Goal: Task Accomplishment & Management: Use online tool/utility

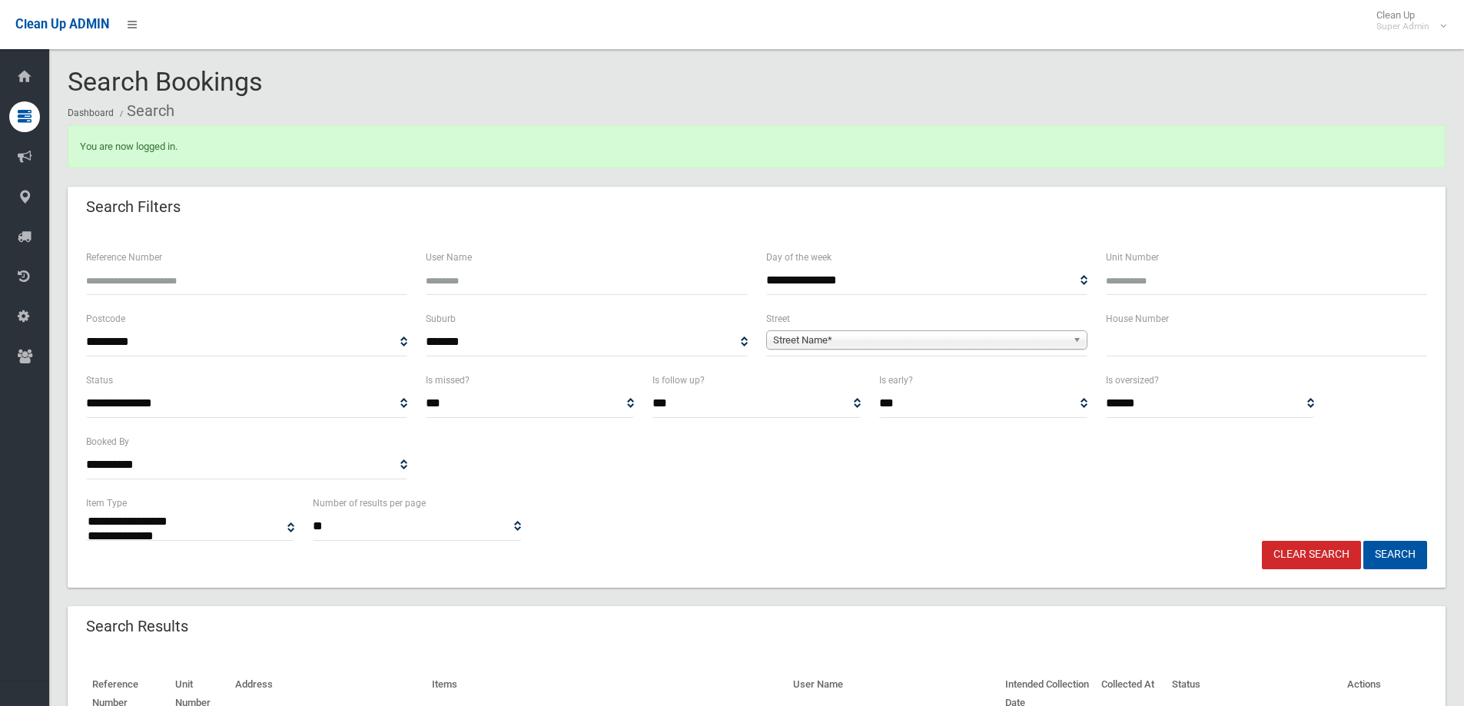
select select
click at [938, 347] on span "Street Name*" at bounding box center [920, 340] width 294 height 18
type input "*****"
click at [839, 382] on li "Jacob s Street (BANKSTOWN 2200)" at bounding box center [927, 383] width 314 height 19
click at [1178, 342] on input "text" at bounding box center [1266, 342] width 321 height 28
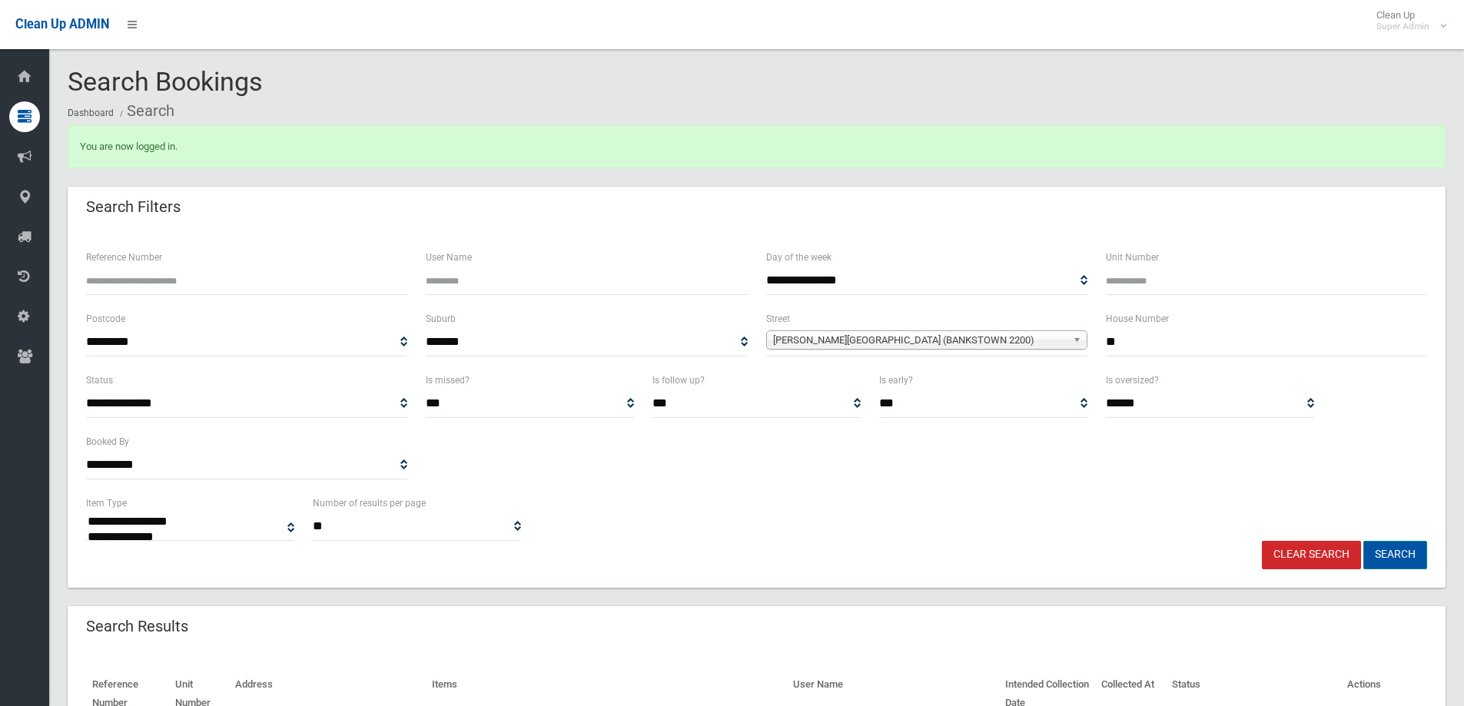
type input "**"
click at [1414, 549] on button "Search" at bounding box center [1396, 555] width 64 height 28
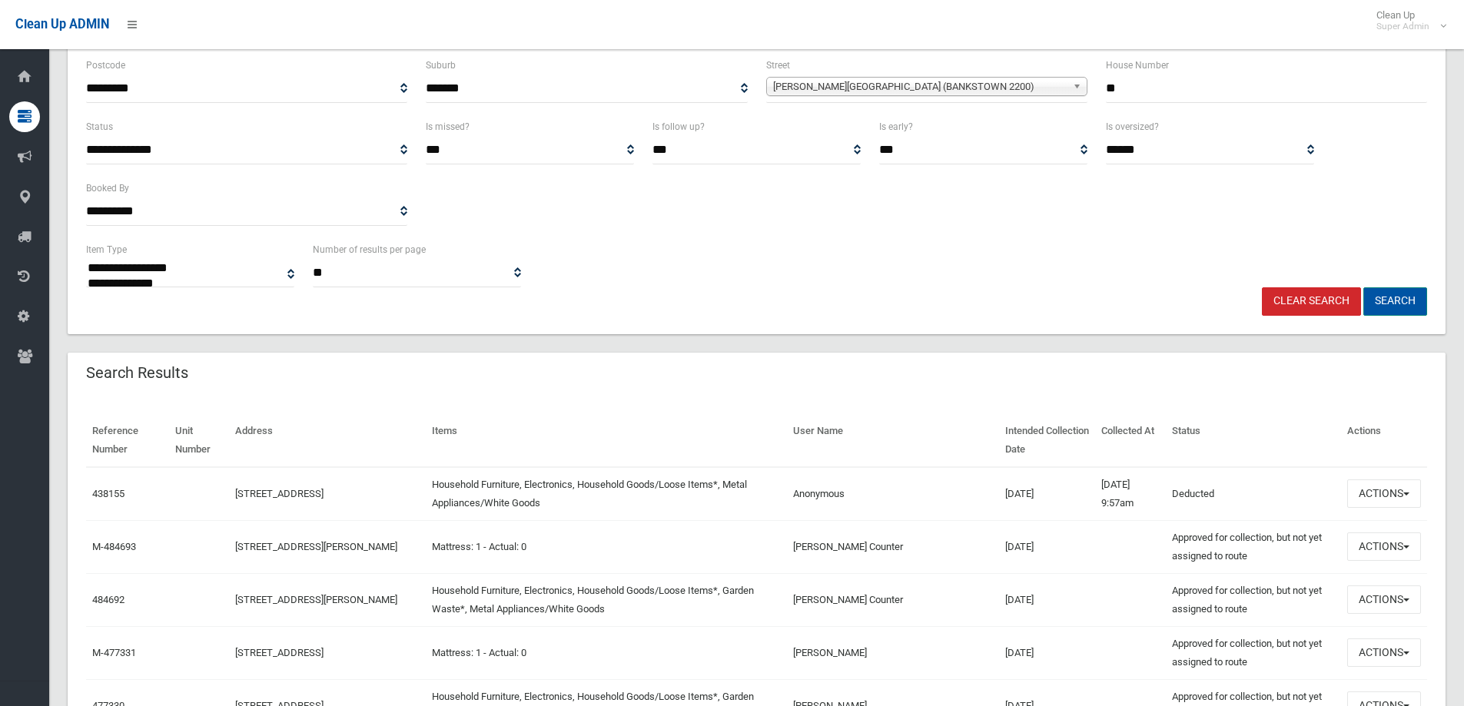
scroll to position [307, 0]
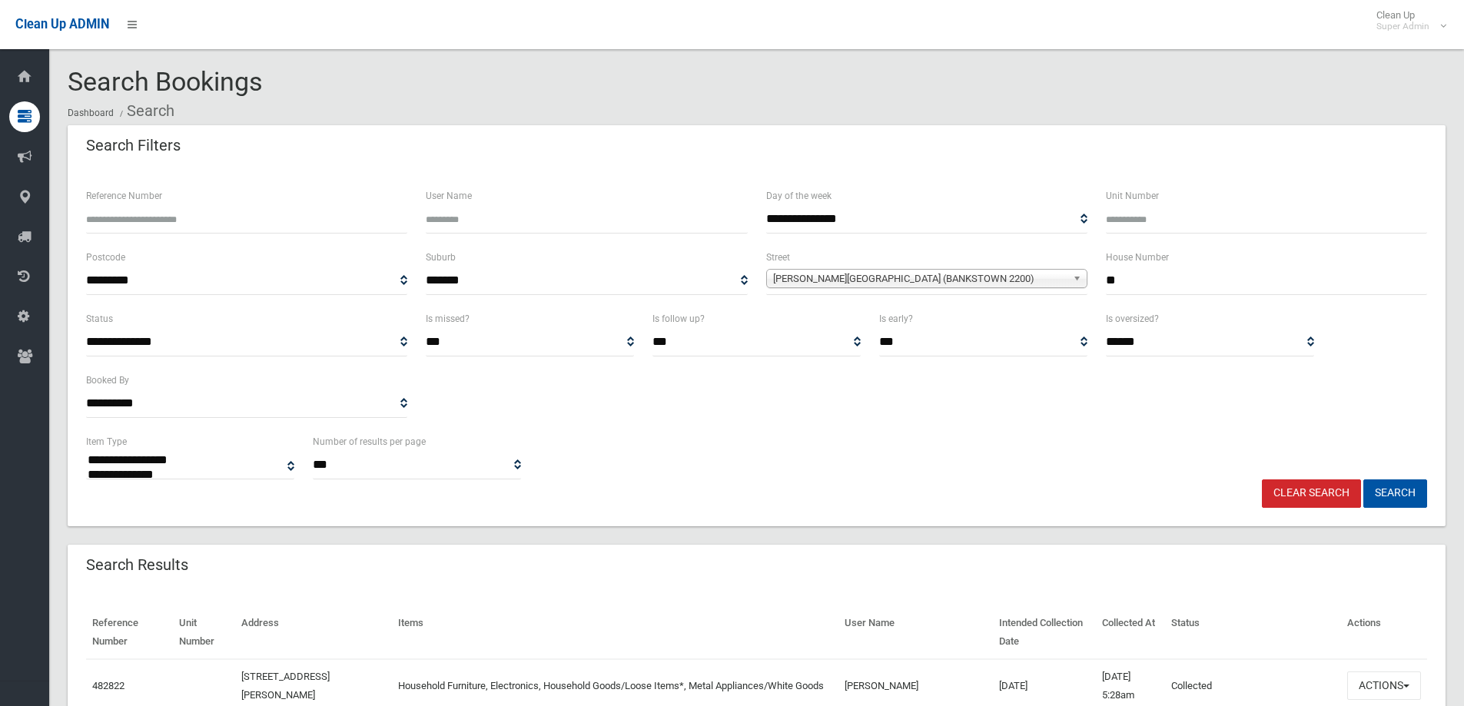
select select
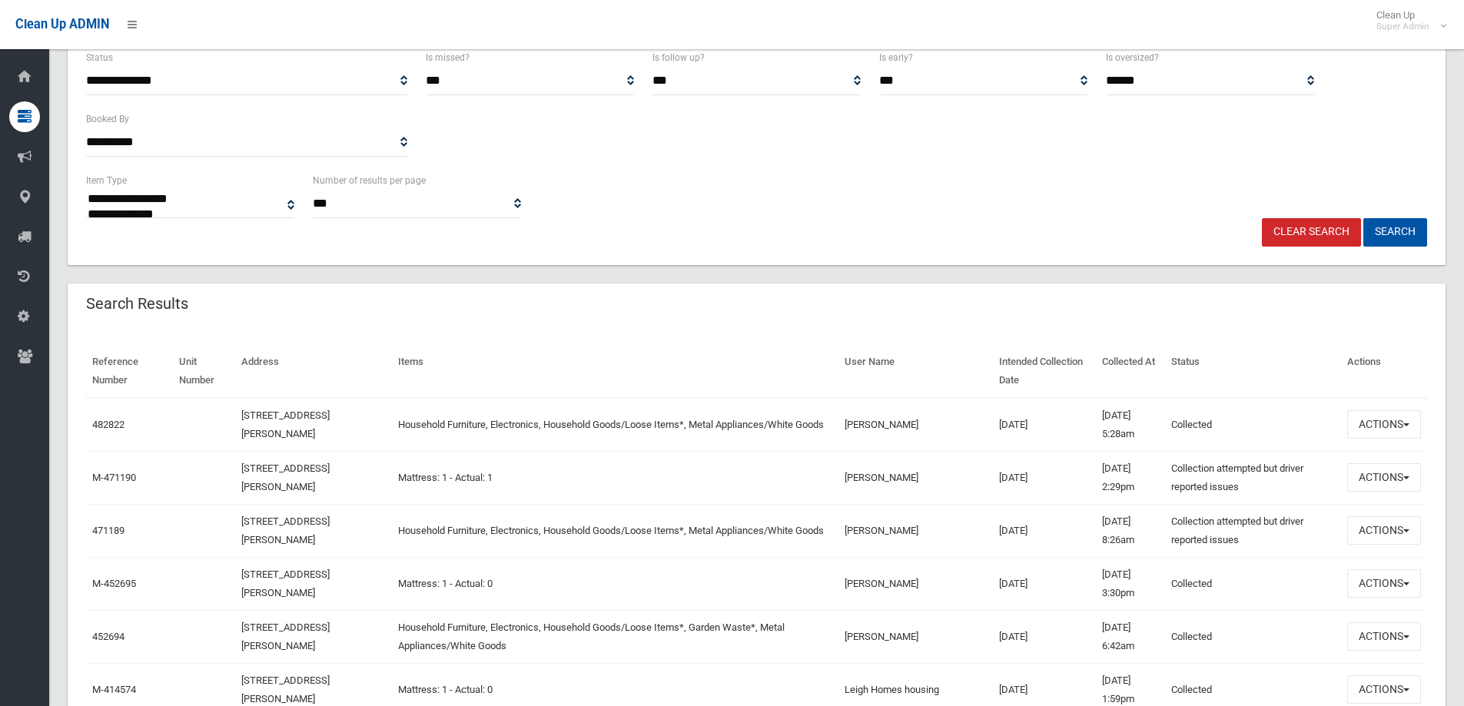
scroll to position [307, 0]
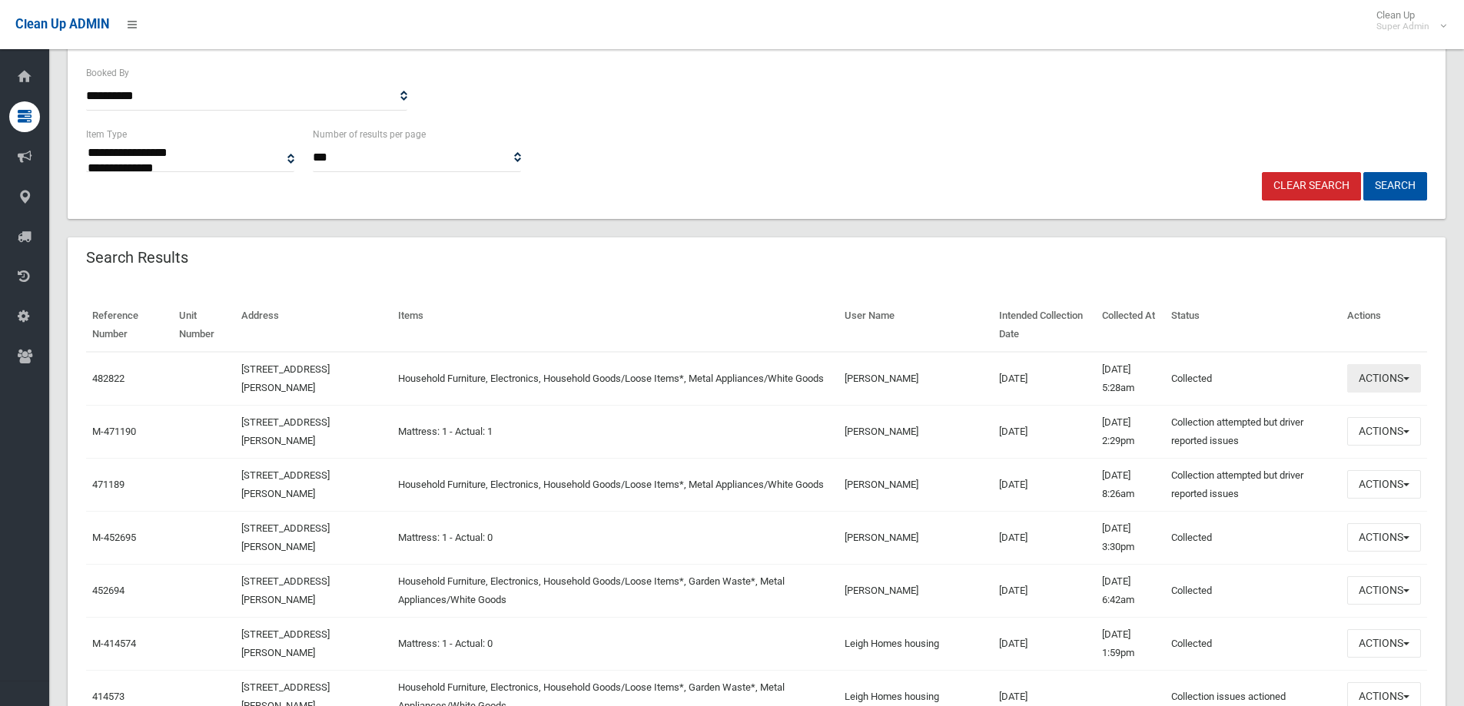
click at [1402, 376] on button "Actions" at bounding box center [1384, 378] width 74 height 28
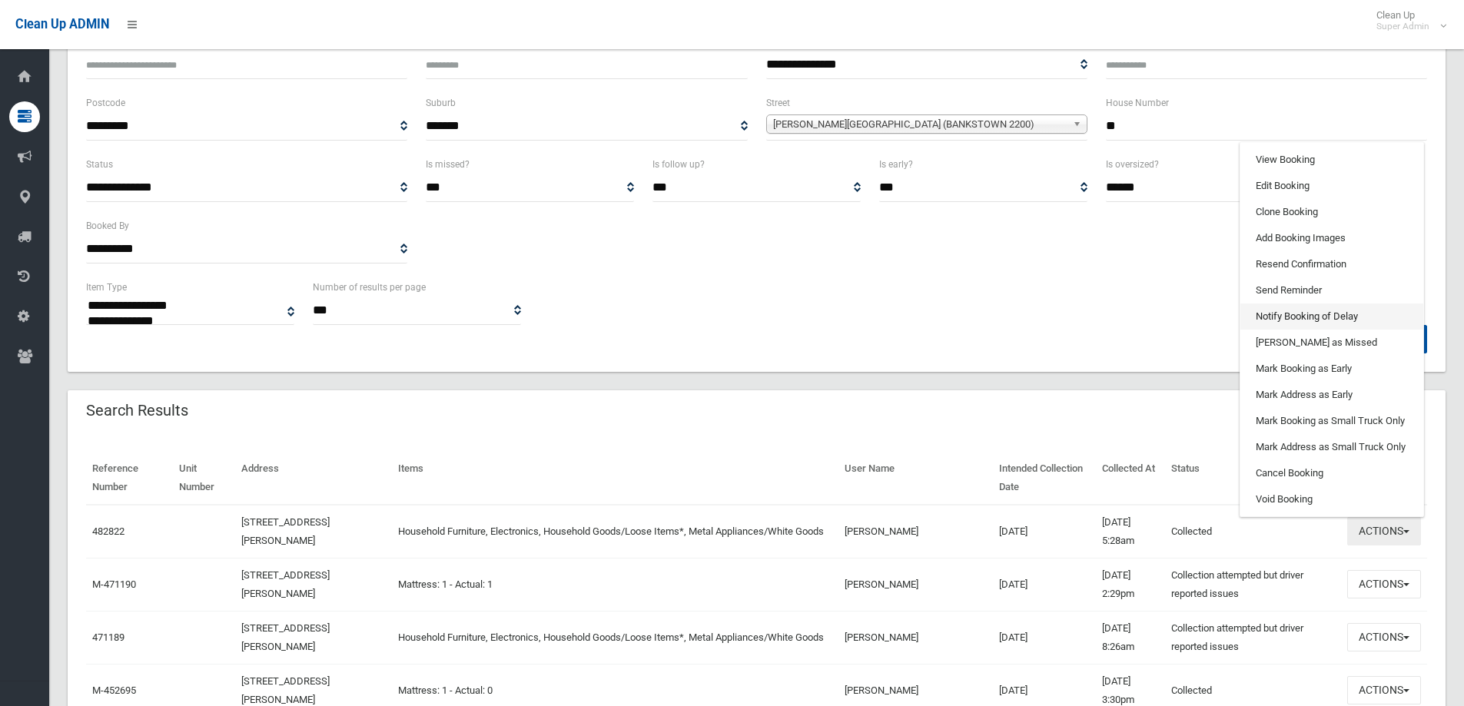
scroll to position [154, 0]
click at [1303, 161] on link "View Booking" at bounding box center [1332, 161] width 183 height 26
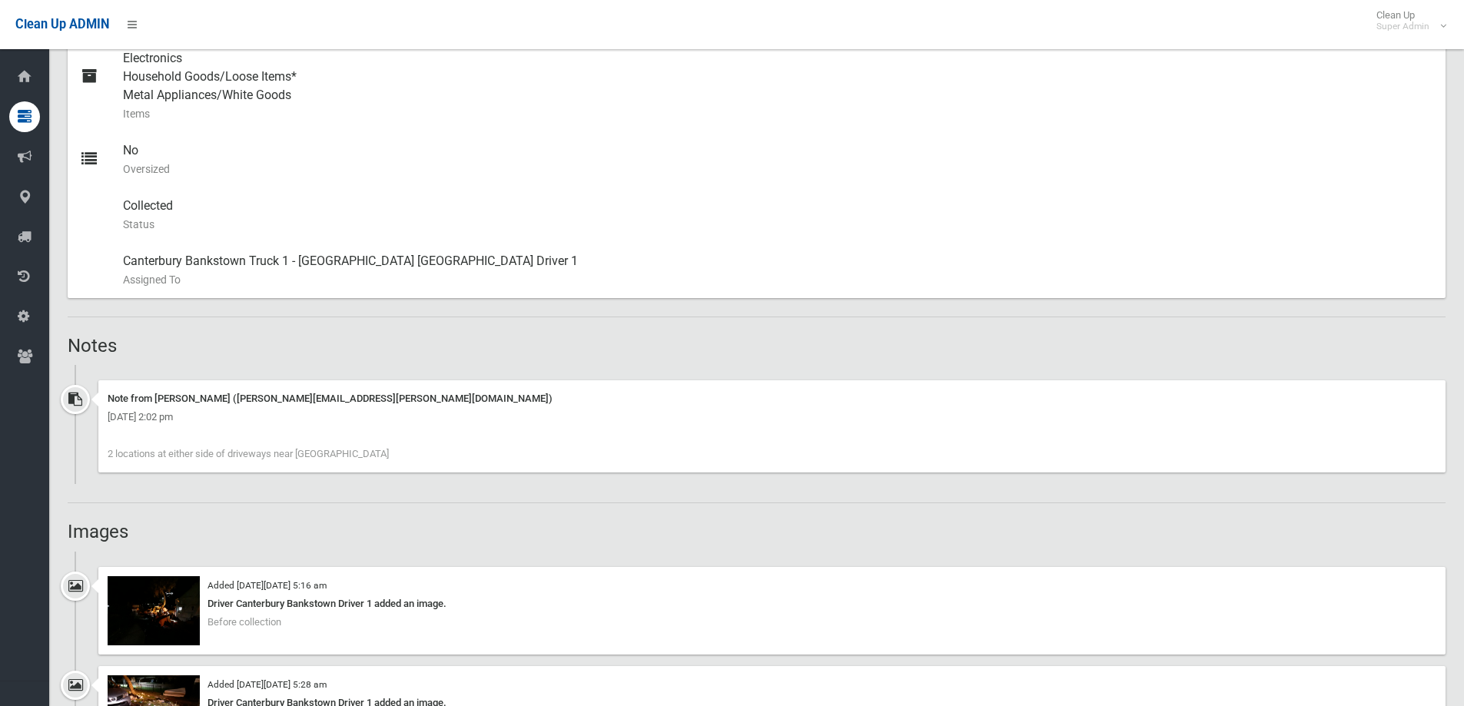
scroll to position [845, 0]
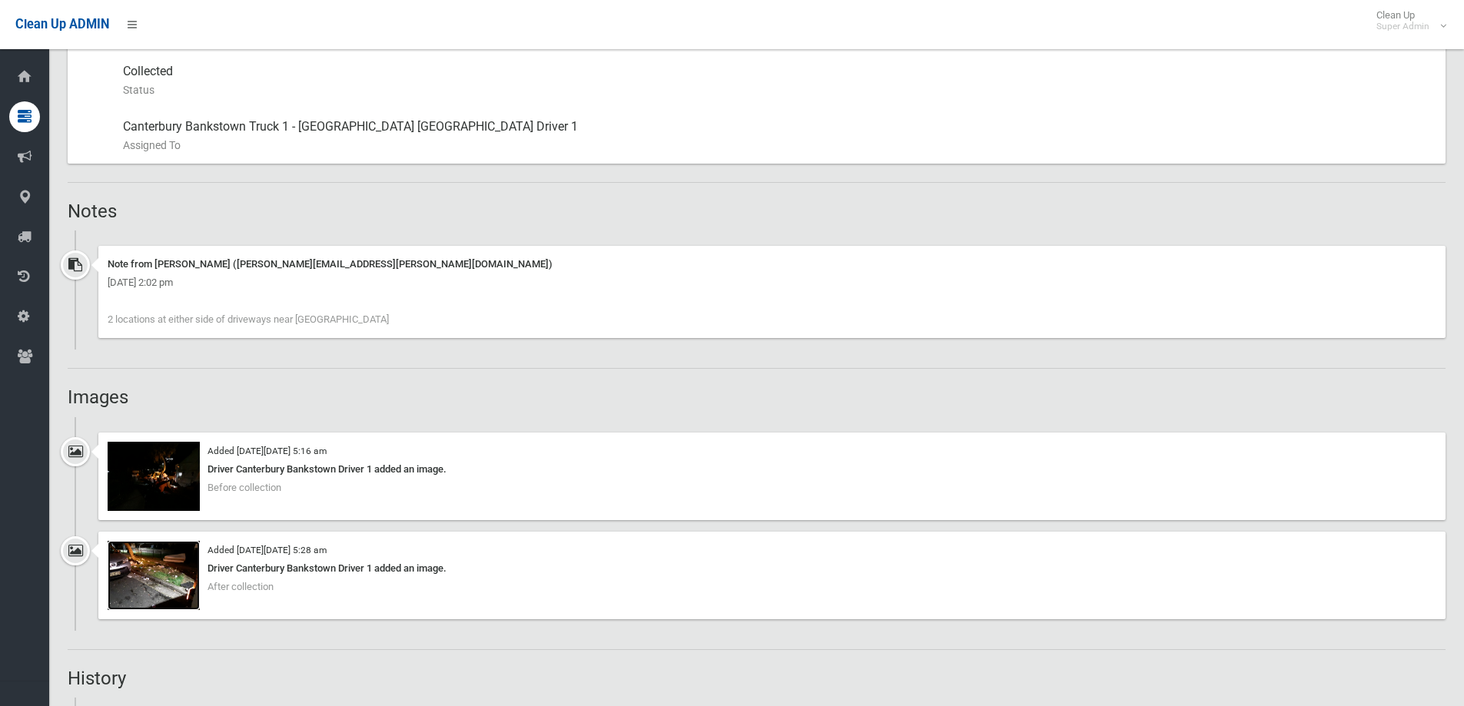
click at [172, 575] on img at bounding box center [154, 575] width 92 height 69
click at [154, 488] on img at bounding box center [154, 476] width 92 height 69
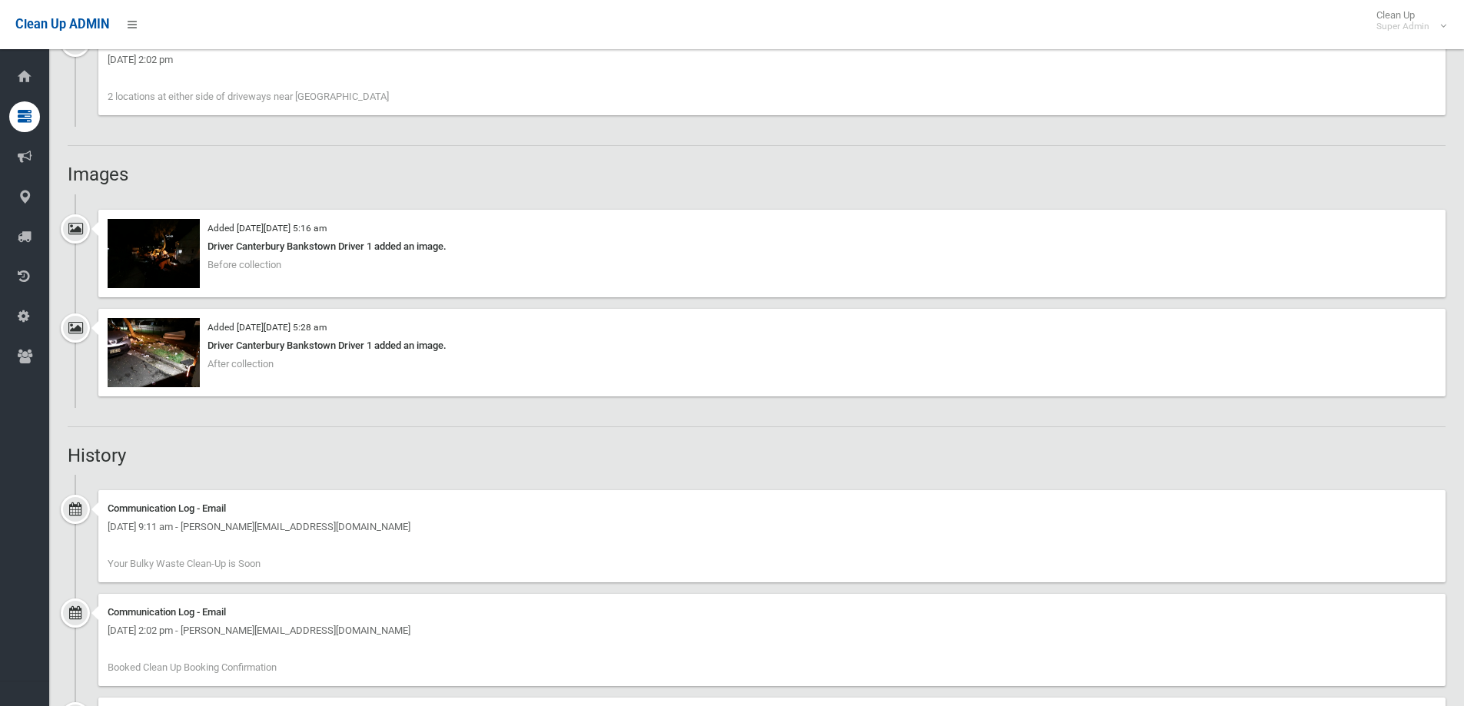
scroll to position [1191, 0]
